Goal: Use online tool/utility: Utilize a website feature to perform a specific function

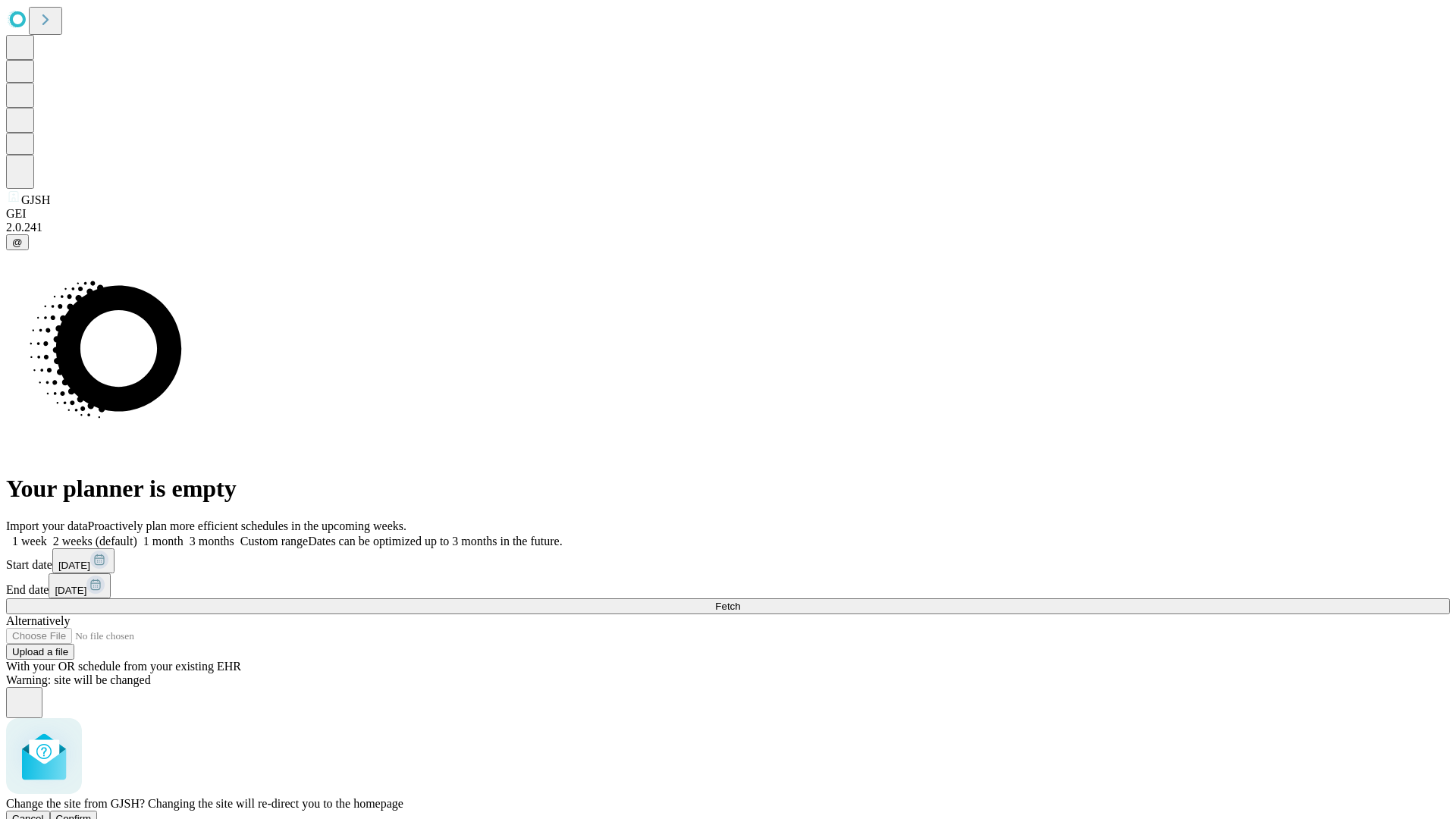
click at [91, 813] on span "Confirm" at bounding box center [74, 819] width 35 height 12
click at [47, 535] on label "1 week" at bounding box center [26, 540] width 41 height 13
click at [740, 601] on span "Fetch" at bounding box center [728, 607] width 25 height 12
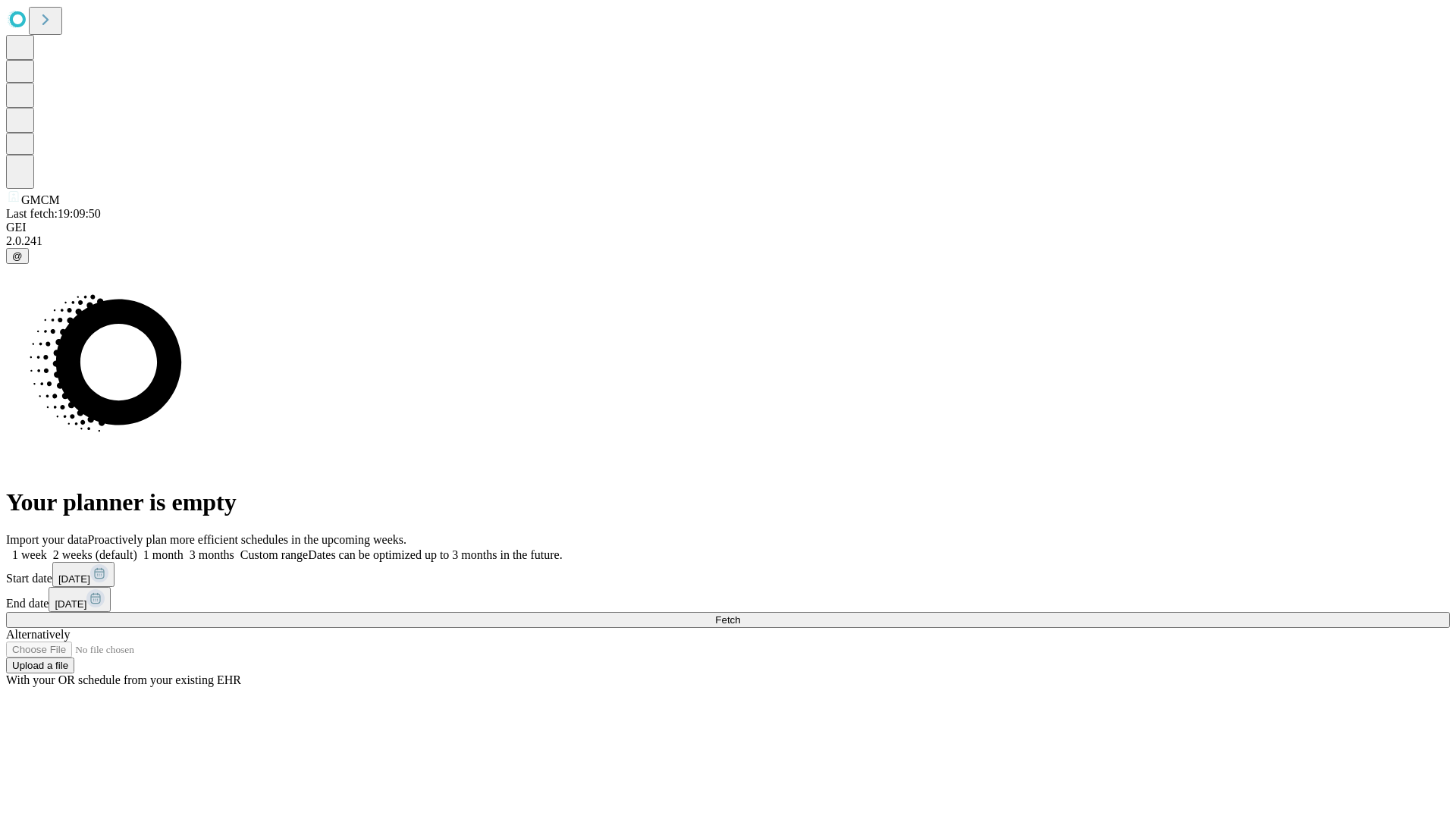
click at [47, 549] on label "1 week" at bounding box center [26, 555] width 41 height 13
click at [740, 614] on span "Fetch" at bounding box center [728, 620] width 25 height 12
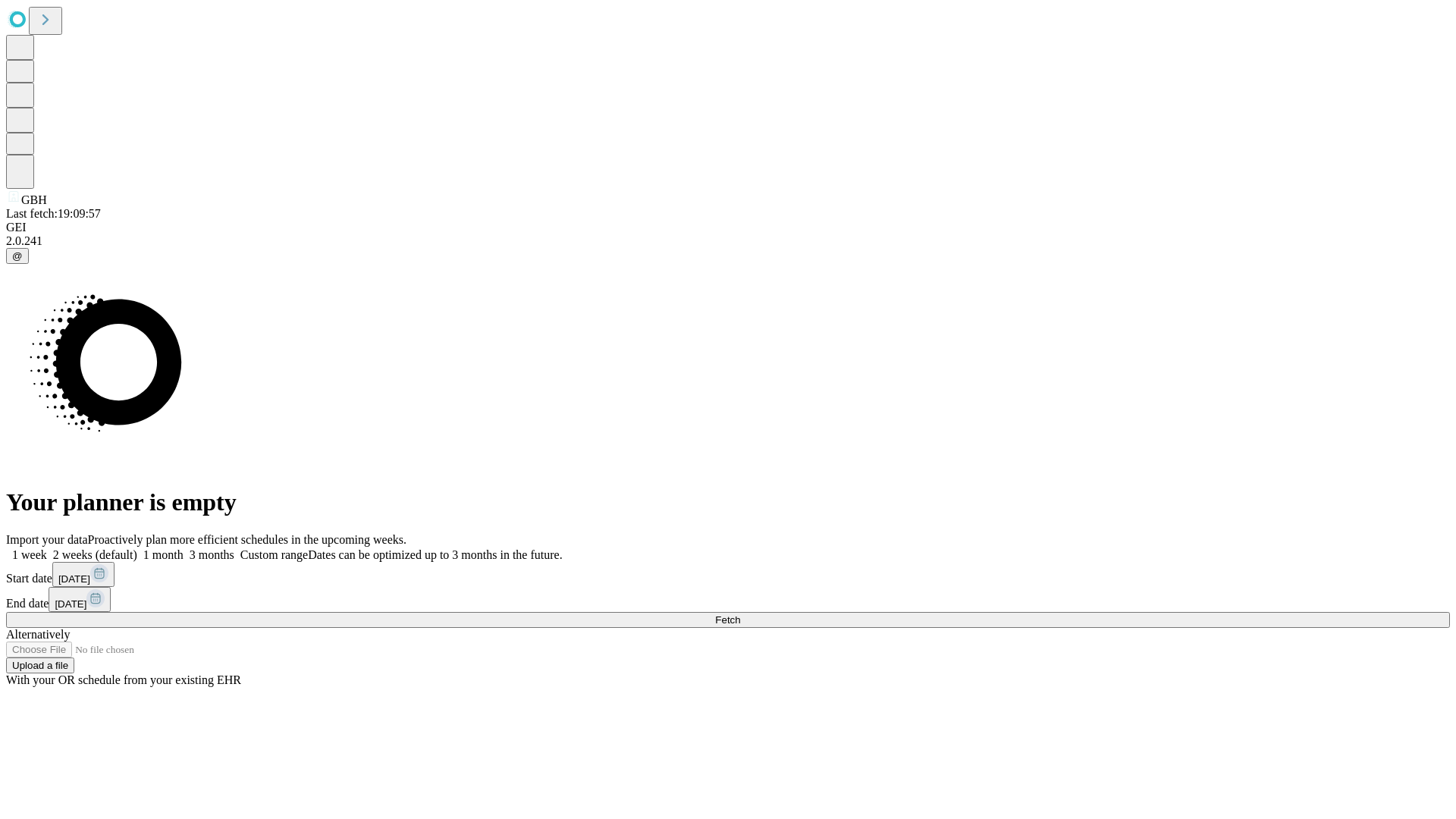
click at [47, 549] on label "1 week" at bounding box center [26, 555] width 41 height 13
click at [740, 614] on span "Fetch" at bounding box center [728, 620] width 25 height 12
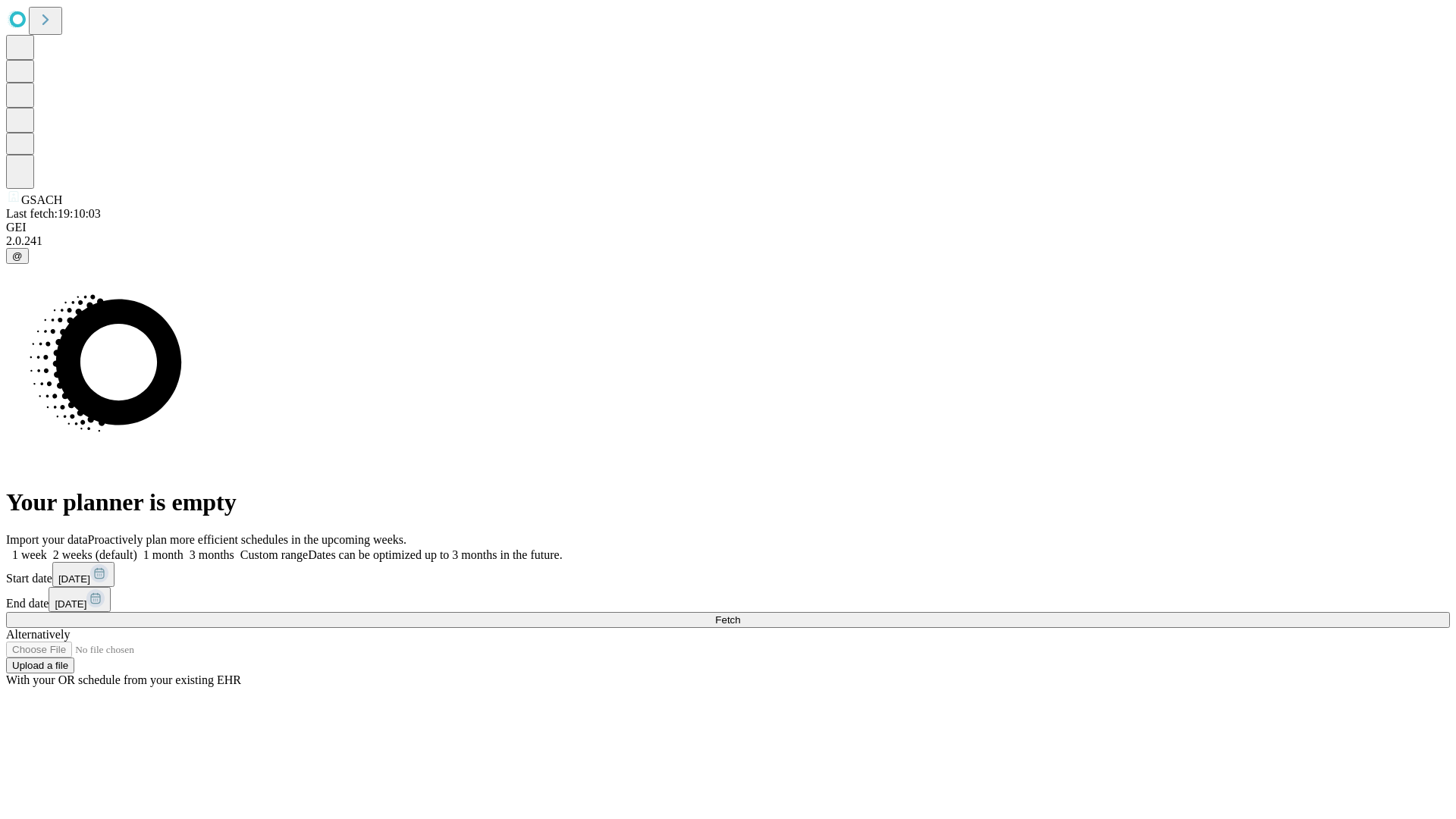
click at [47, 549] on label "1 week" at bounding box center [26, 555] width 41 height 13
click at [740, 614] on span "Fetch" at bounding box center [728, 620] width 25 height 12
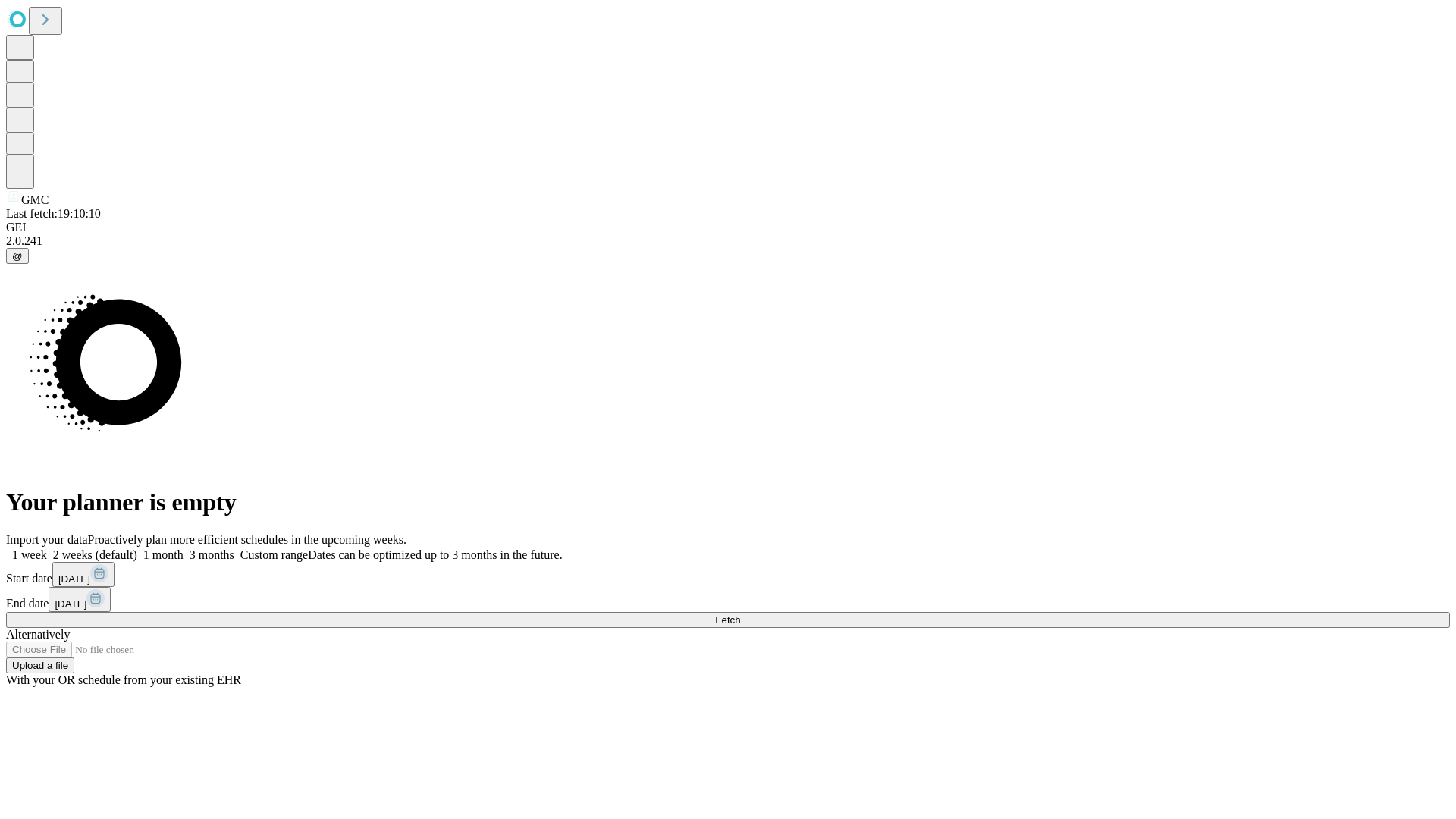
click at [47, 549] on label "1 week" at bounding box center [26, 555] width 41 height 13
click at [740, 614] on span "Fetch" at bounding box center [728, 620] width 25 height 12
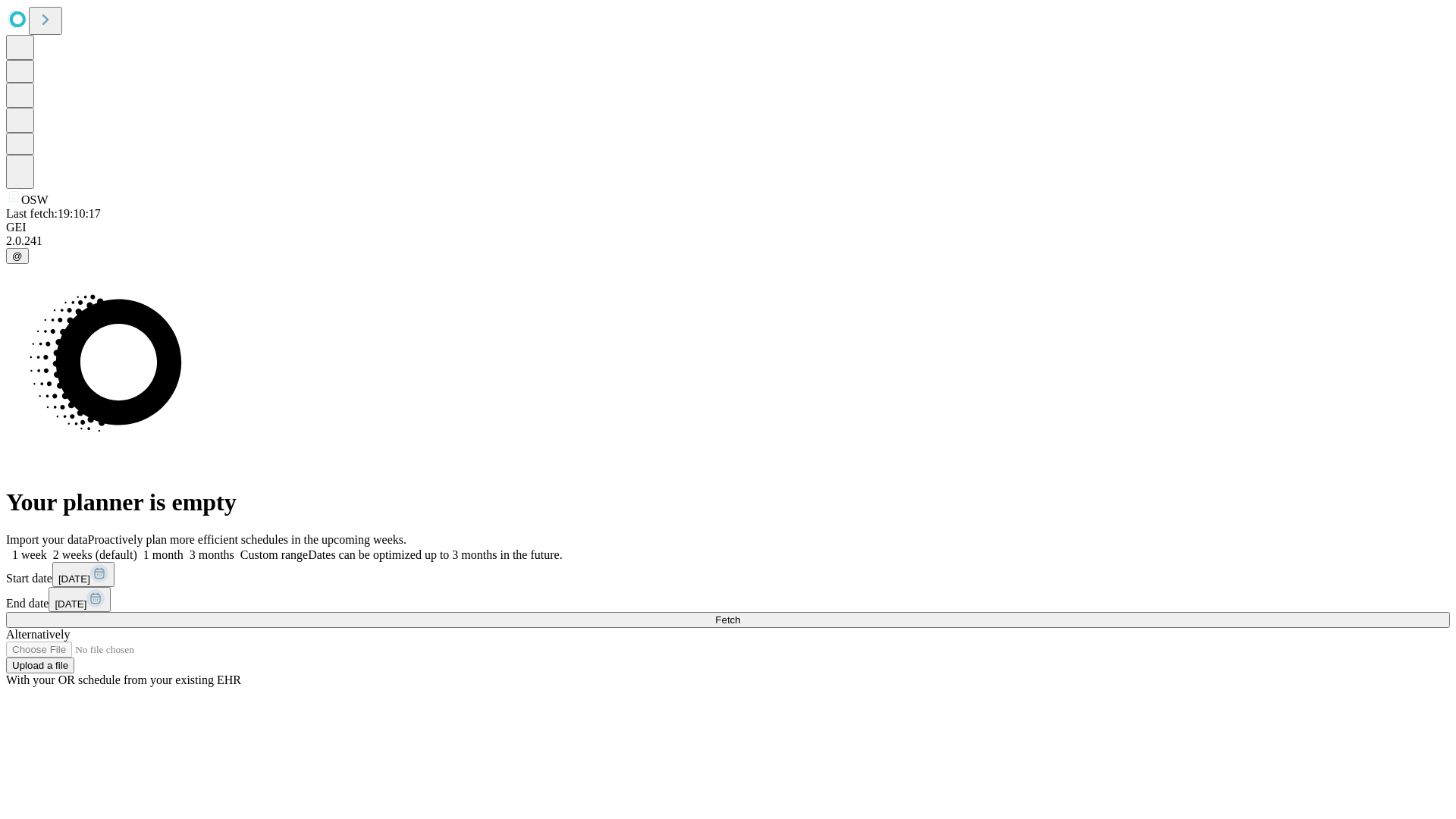
click at [47, 549] on label "1 week" at bounding box center [26, 555] width 41 height 13
click at [740, 614] on span "Fetch" at bounding box center [728, 620] width 25 height 12
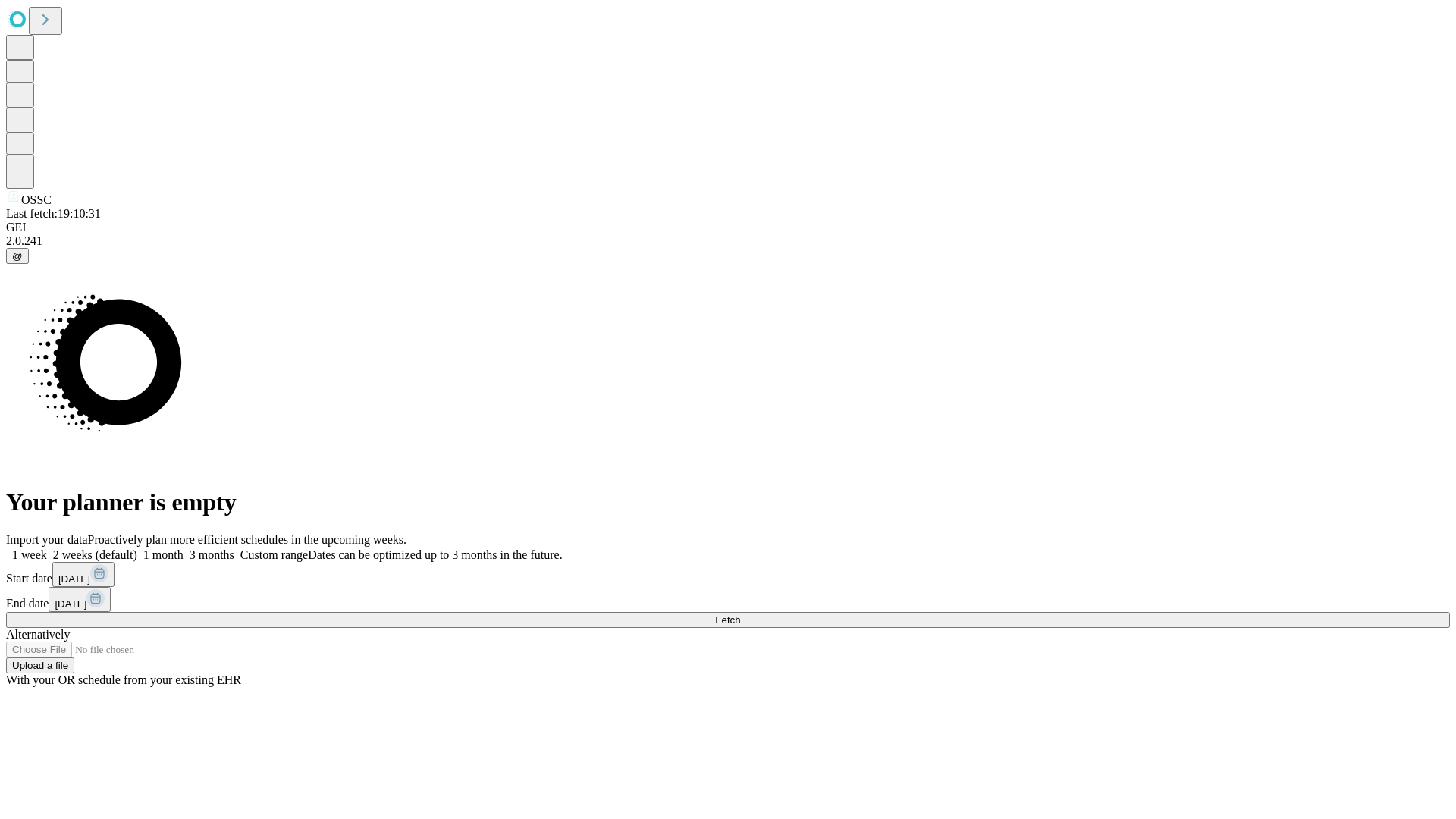
click at [47, 549] on label "1 week" at bounding box center [26, 555] width 41 height 13
click at [740, 614] on span "Fetch" at bounding box center [728, 620] width 25 height 12
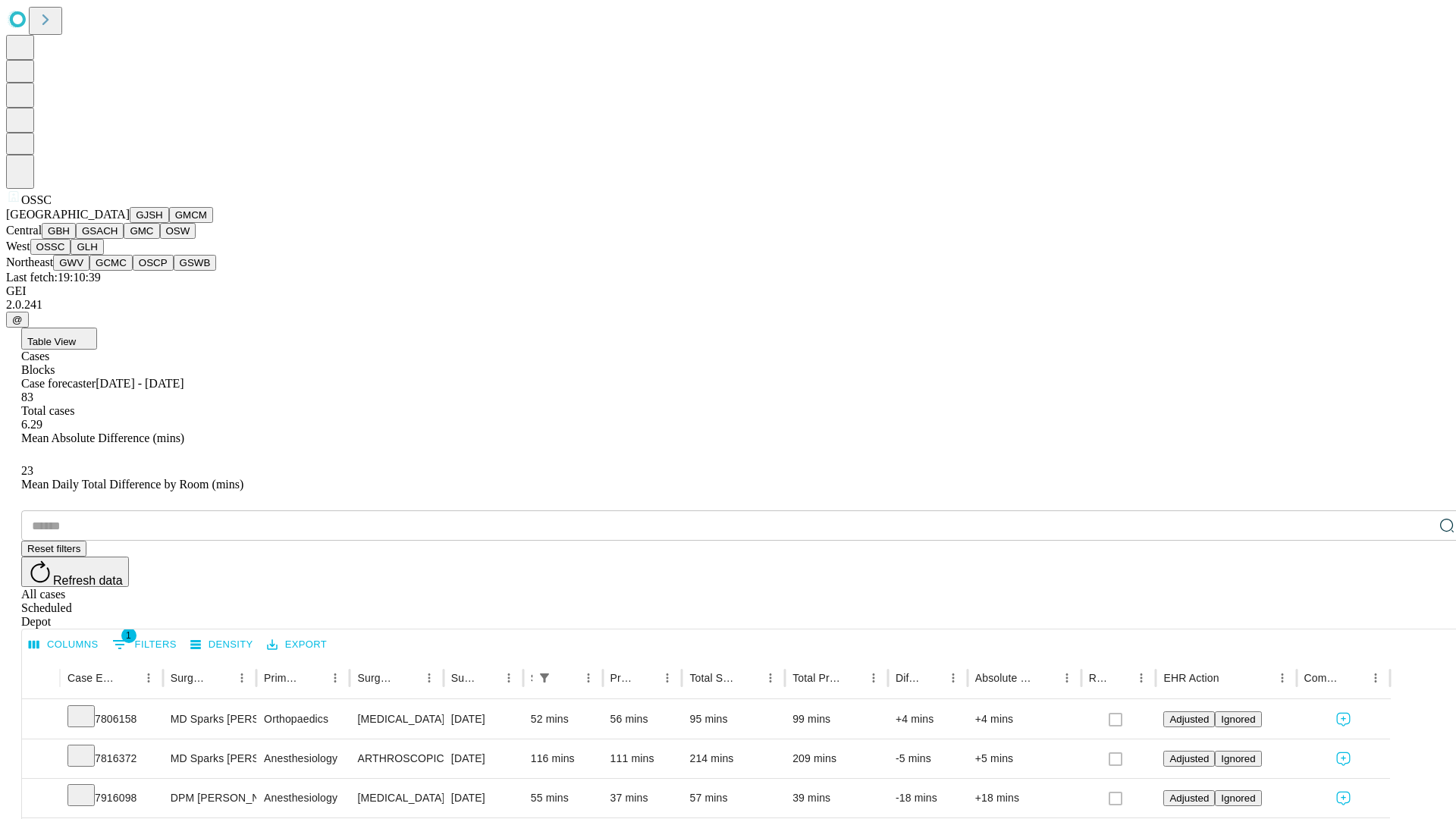
click at [103, 255] on button "GLH" at bounding box center [86, 247] width 33 height 16
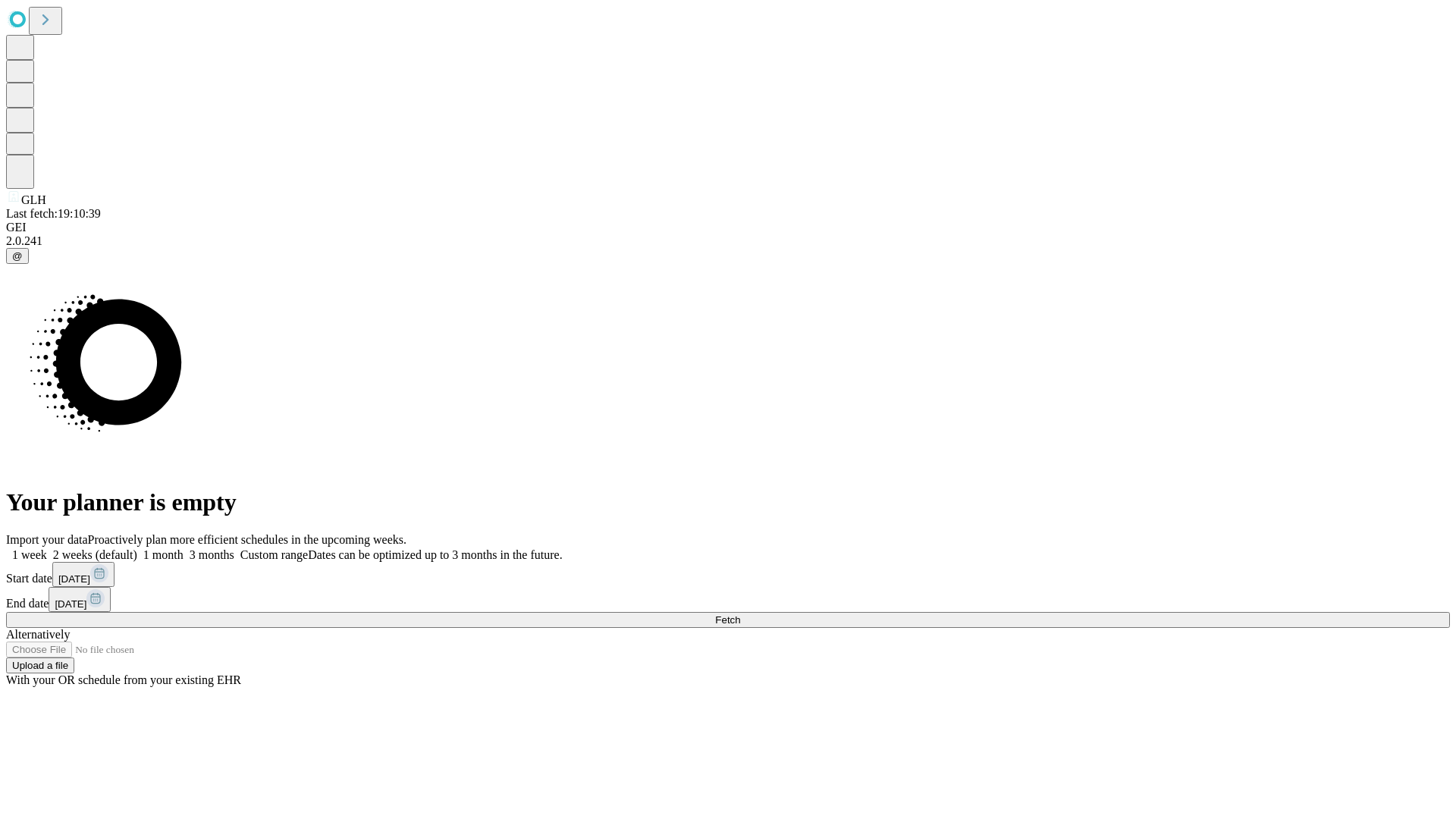
click at [47, 549] on label "1 week" at bounding box center [26, 555] width 41 height 13
click at [740, 614] on span "Fetch" at bounding box center [728, 620] width 25 height 12
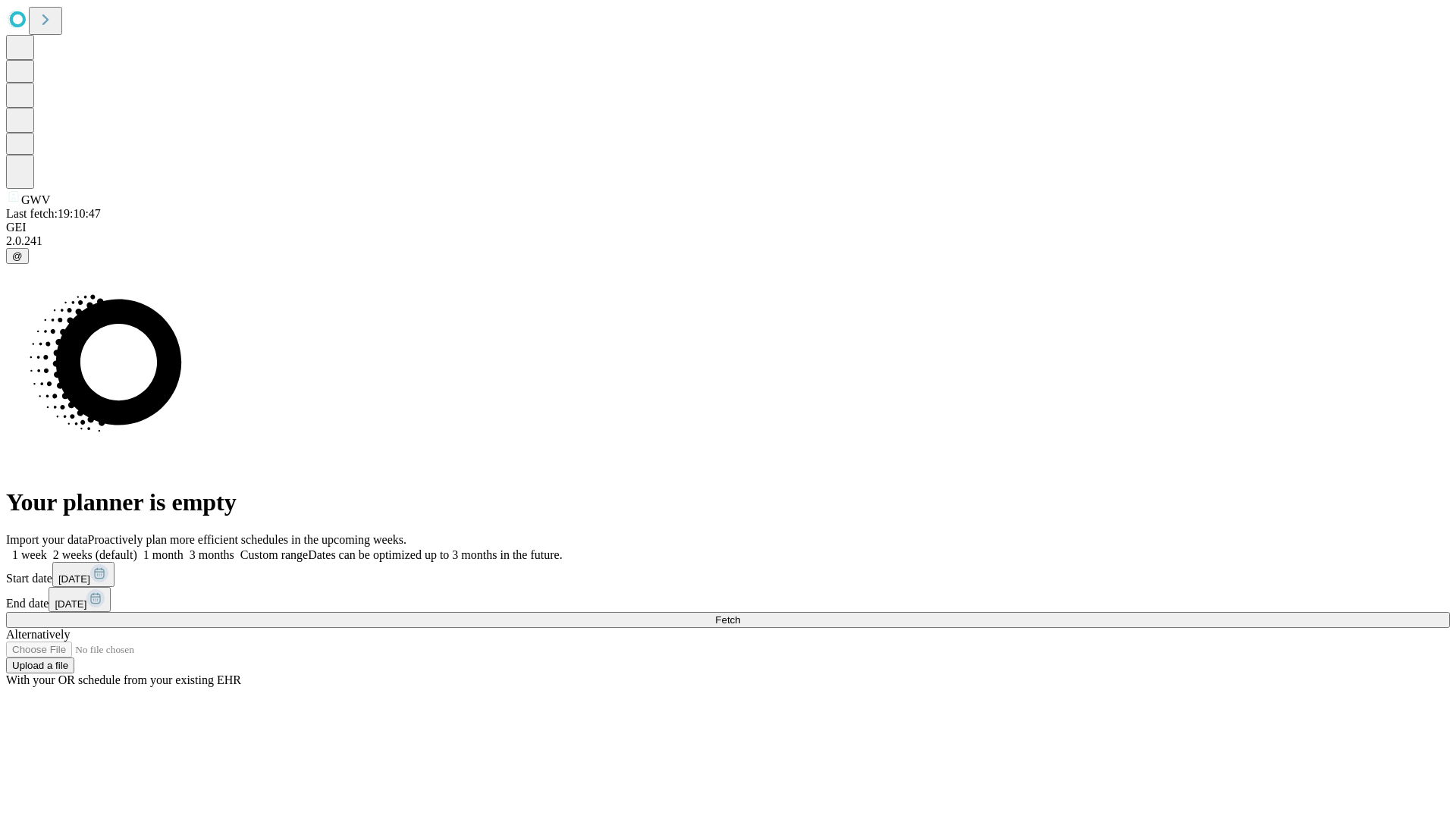
click at [47, 549] on label "1 week" at bounding box center [26, 555] width 41 height 13
click at [740, 614] on span "Fetch" at bounding box center [728, 620] width 25 height 12
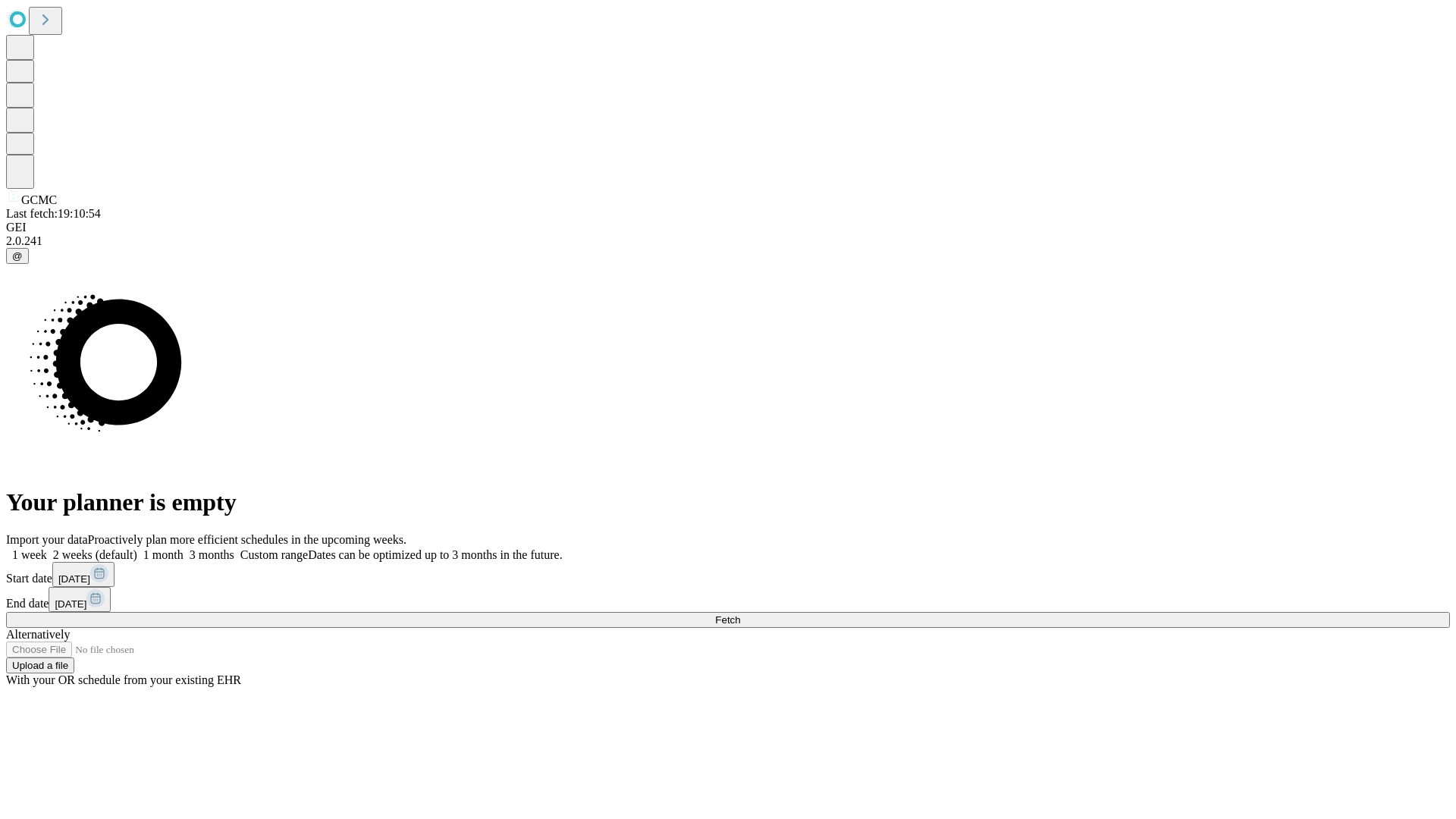
click at [47, 549] on label "1 week" at bounding box center [26, 555] width 41 height 13
click at [740, 614] on span "Fetch" at bounding box center [728, 620] width 25 height 12
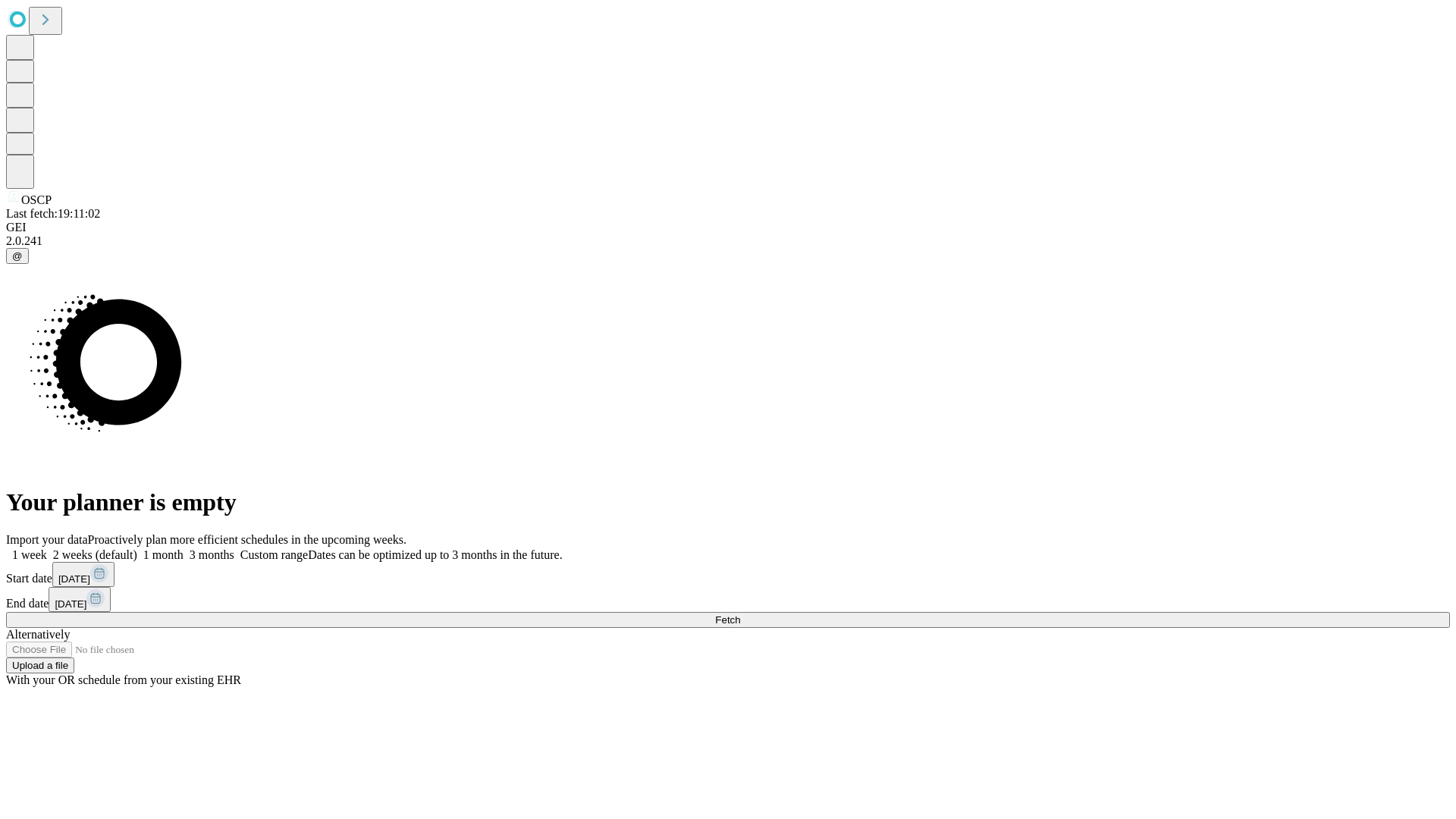
click at [47, 549] on label "1 week" at bounding box center [26, 555] width 41 height 13
click at [740, 614] on span "Fetch" at bounding box center [728, 620] width 25 height 12
